Goal: Find specific page/section

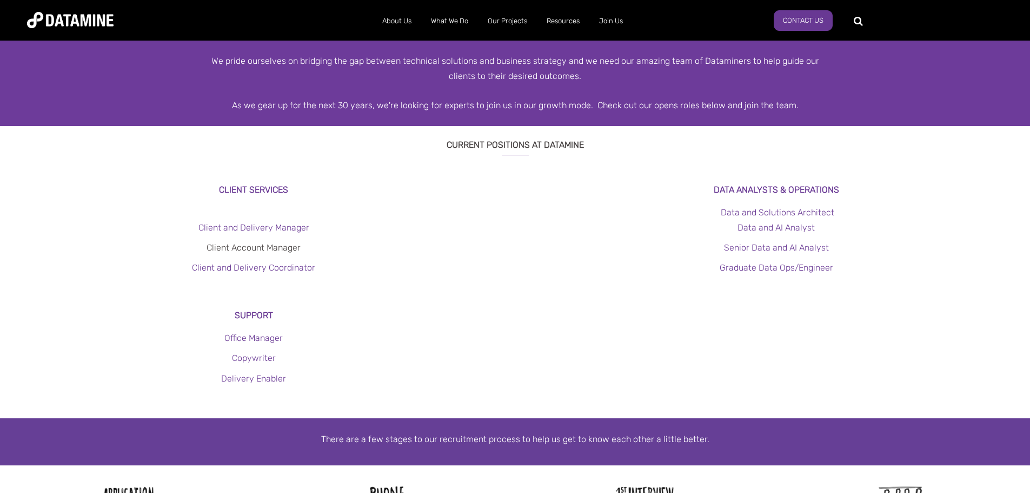
click at [234, 245] on link "Client Account Manager" at bounding box center [254, 247] width 94 height 10
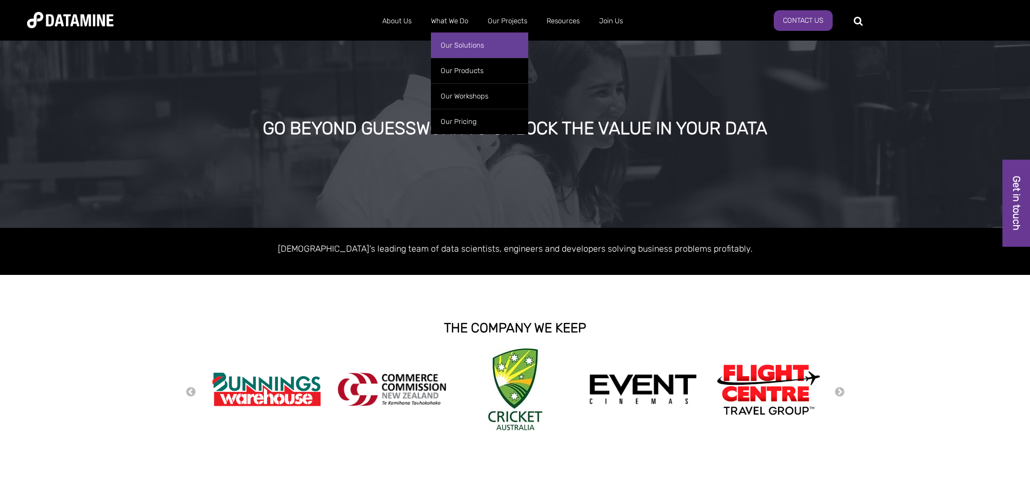
click at [454, 37] on link "Our Solutions" at bounding box center [479, 44] width 97 height 25
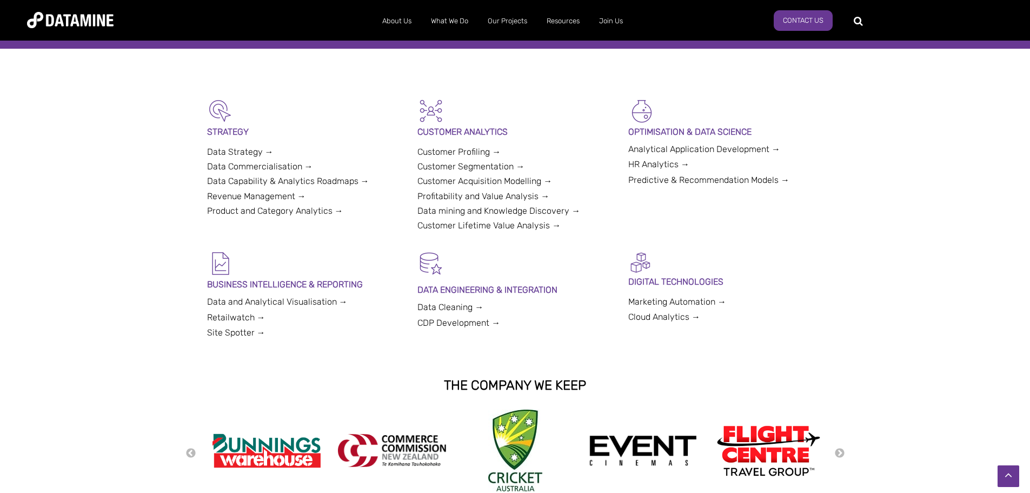
scroll to position [216, 0]
